Goal: Navigation & Orientation: Find specific page/section

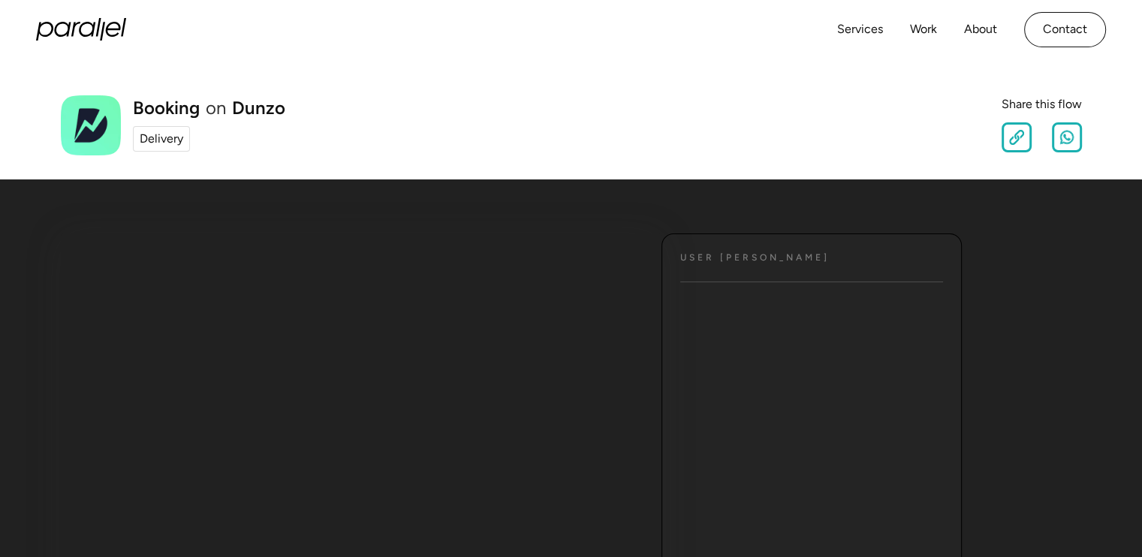
click at [157, 137] on div "Delivery" at bounding box center [162, 139] width 44 height 18
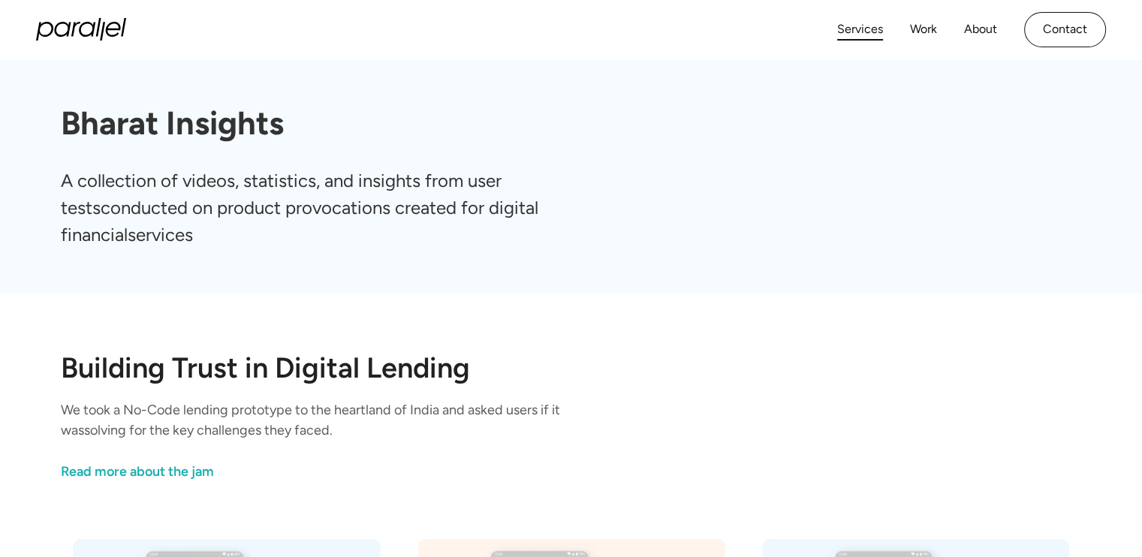
click at [875, 21] on link "Services" at bounding box center [860, 30] width 46 height 22
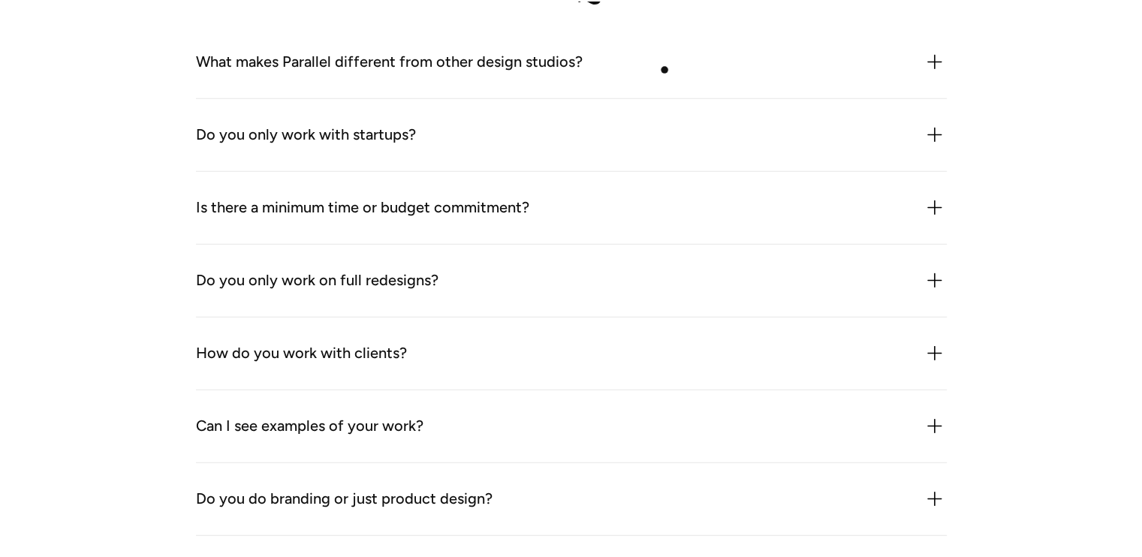
scroll to position [4576, 0]
